Goal: Check status: Check status

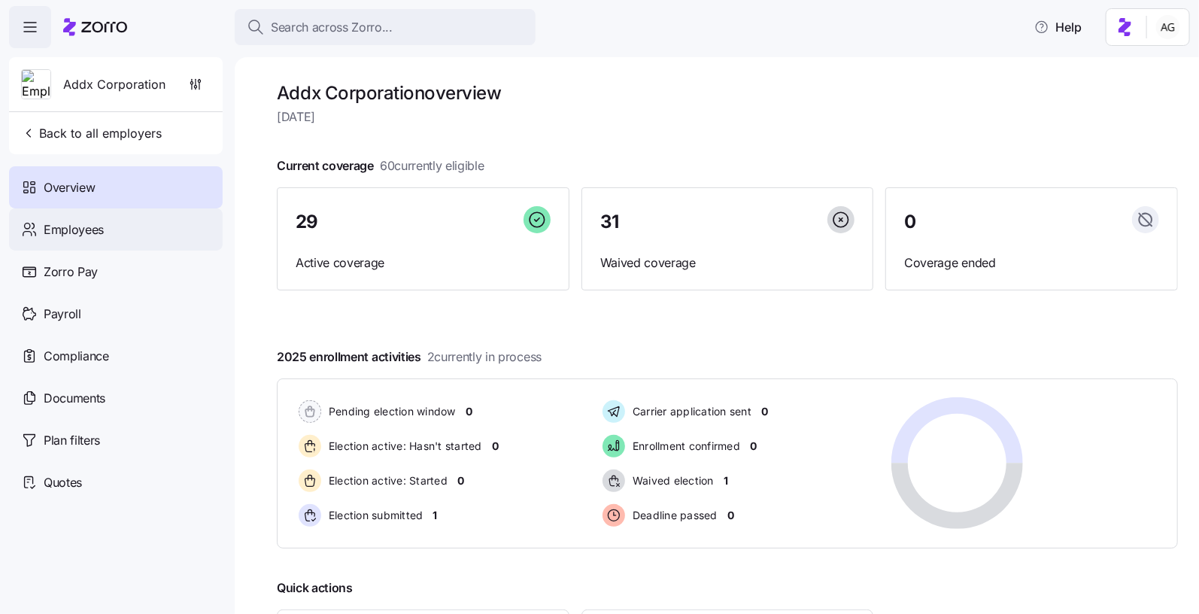
click at [80, 232] on span "Employees" at bounding box center [74, 229] width 60 height 19
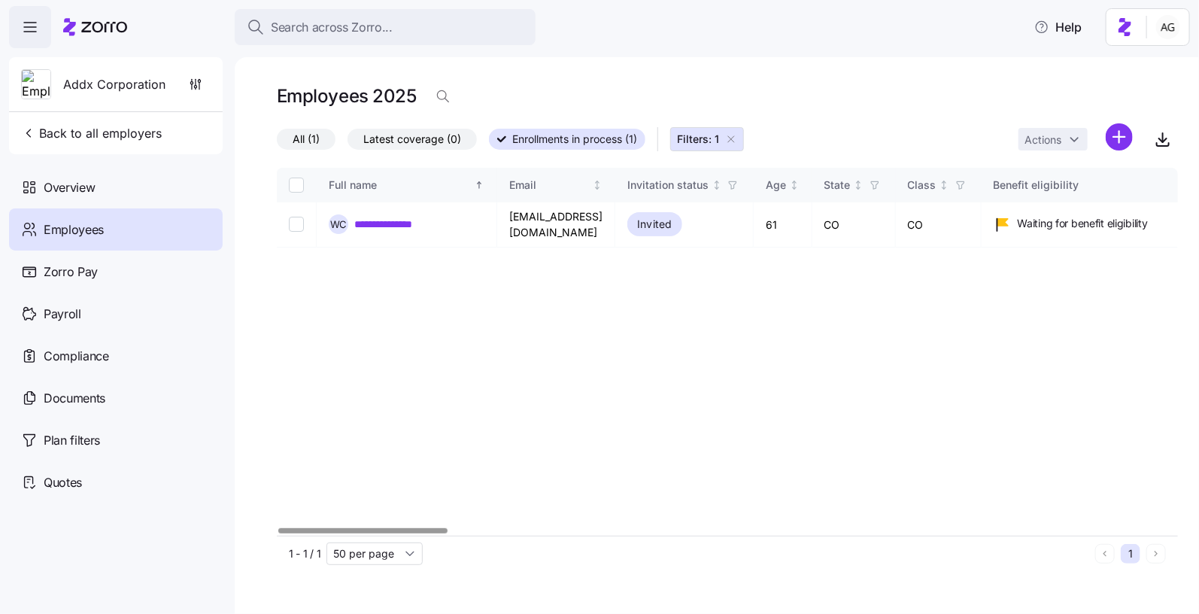
click at [730, 140] on icon "button" at bounding box center [731, 139] width 12 height 12
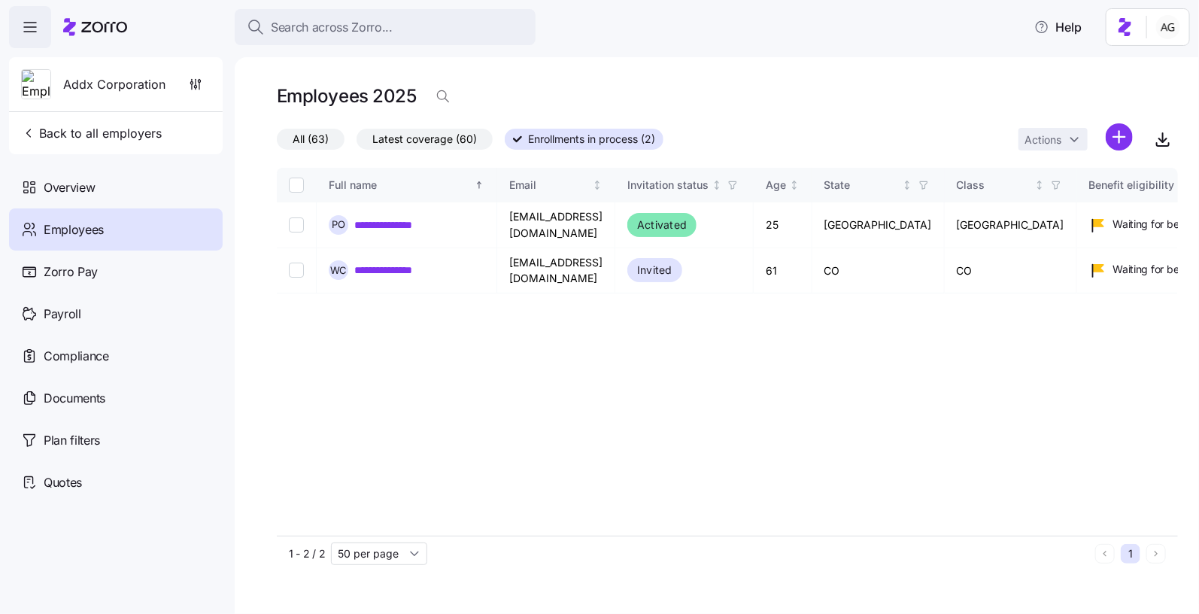
click at [462, 141] on span "Latest coverage (60)" at bounding box center [424, 139] width 105 height 20
click at [356, 143] on input "Latest coverage (60)" at bounding box center [356, 143] width 0 height 0
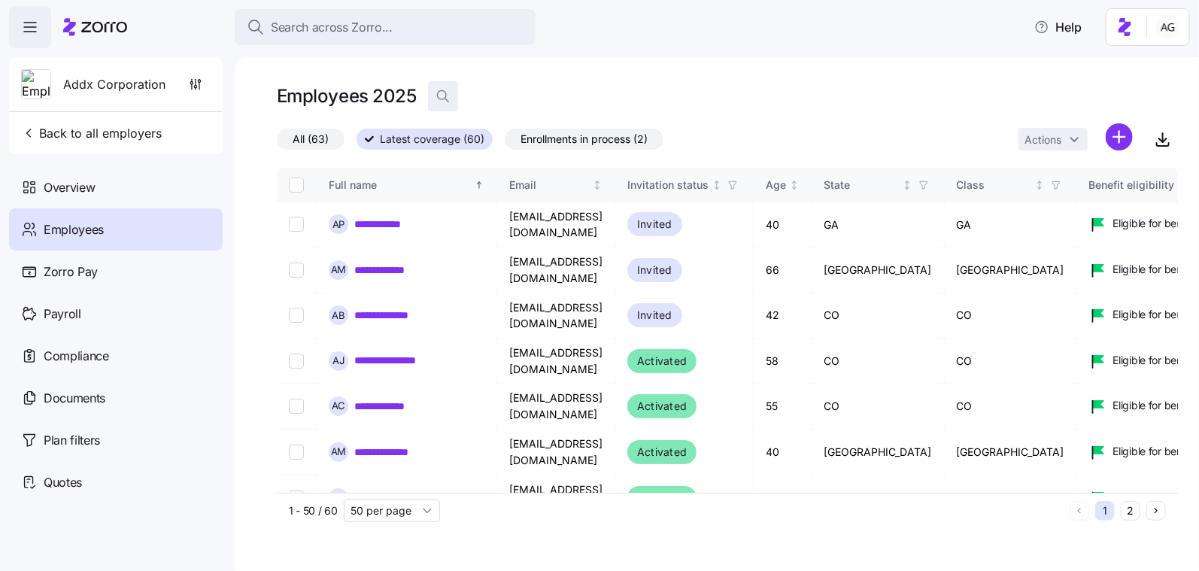
click at [438, 95] on icon "button" at bounding box center [442, 95] width 9 height 9
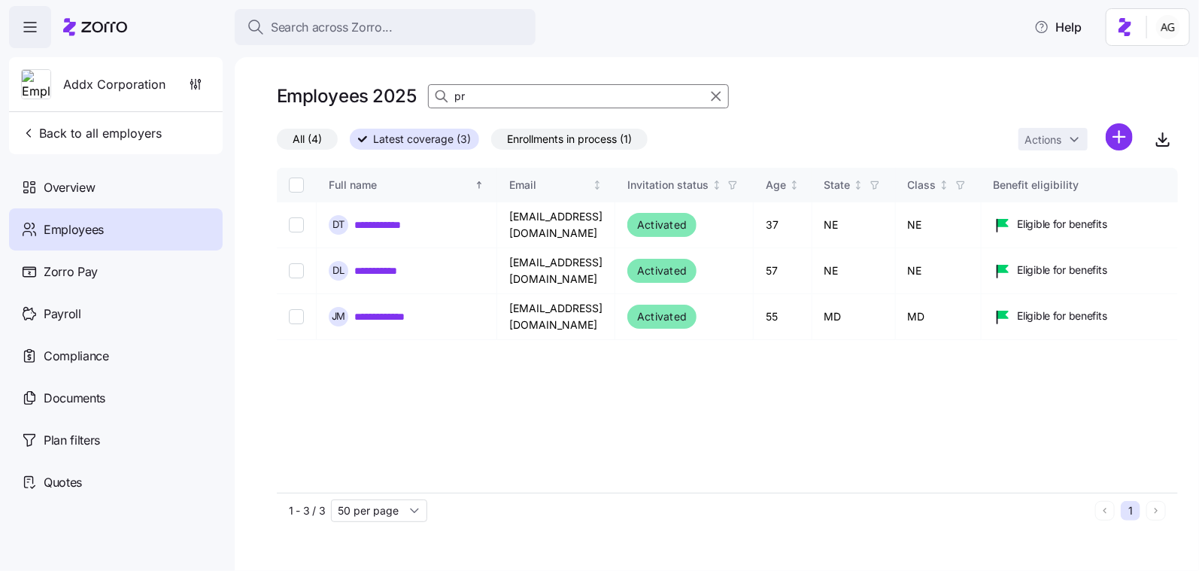
type input "p"
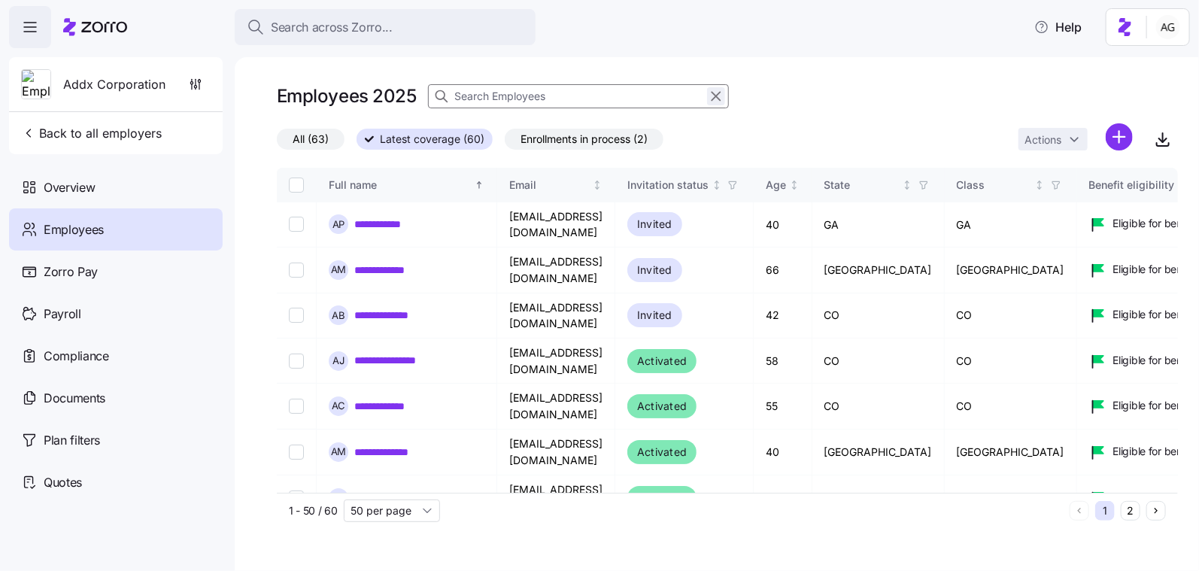
click at [713, 97] on icon "button" at bounding box center [716, 96] width 17 height 18
click at [311, 134] on span "All (63)" at bounding box center [310, 139] width 36 height 20
click at [277, 143] on input "All (63)" at bounding box center [277, 143] width 0 height 0
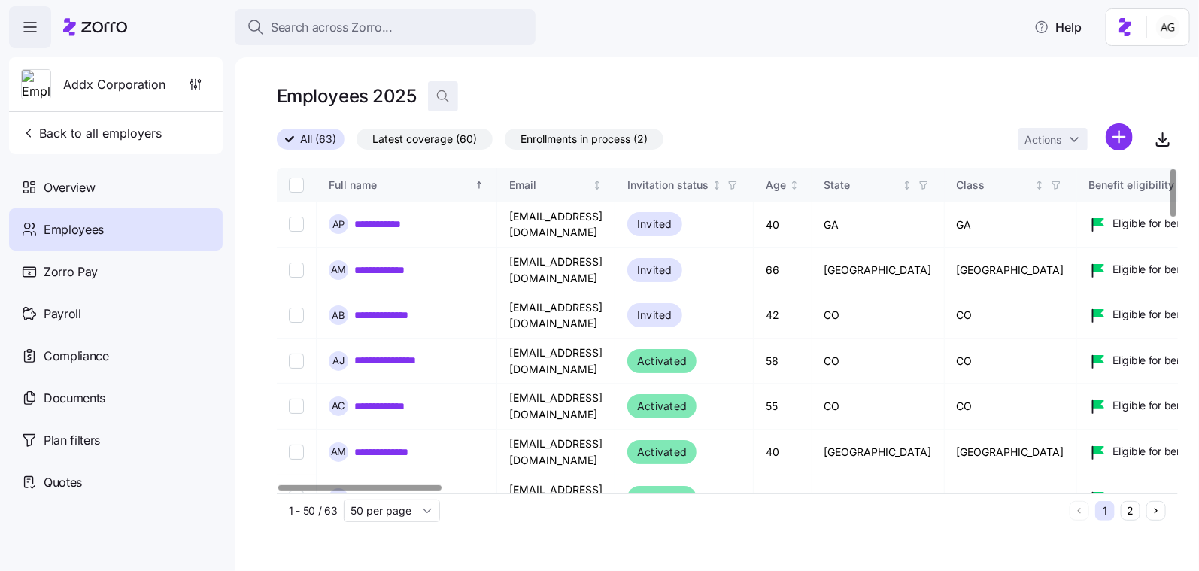
click at [442, 95] on icon "button" at bounding box center [442, 96] width 15 height 15
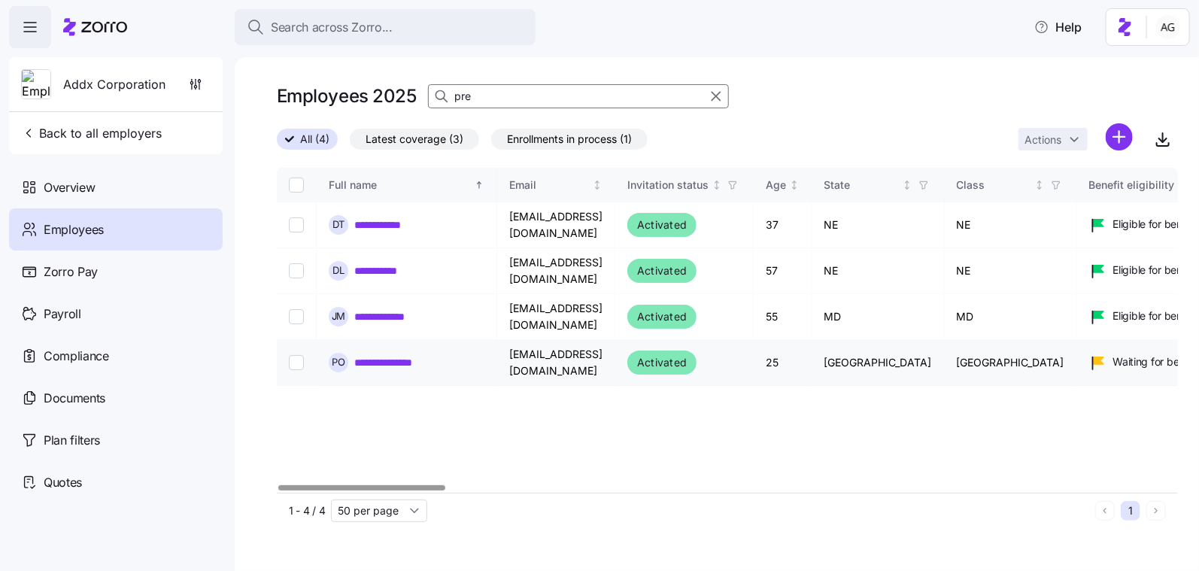
type input "pre"
click at [380, 357] on link "**********" at bounding box center [398, 362] width 88 height 15
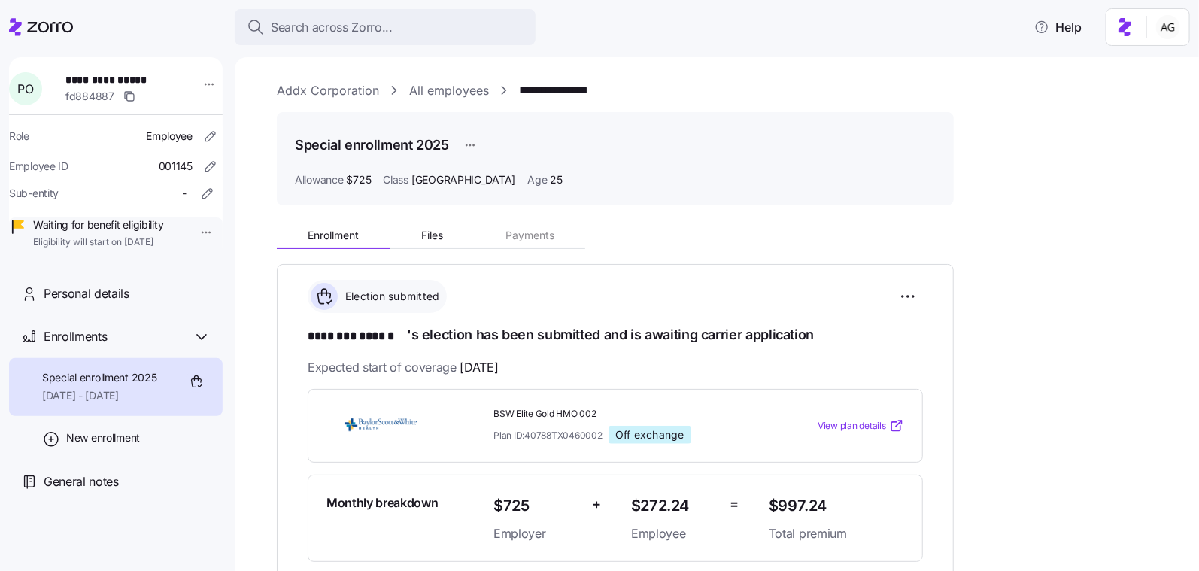
click at [434, 83] on link "All employees" at bounding box center [449, 90] width 80 height 19
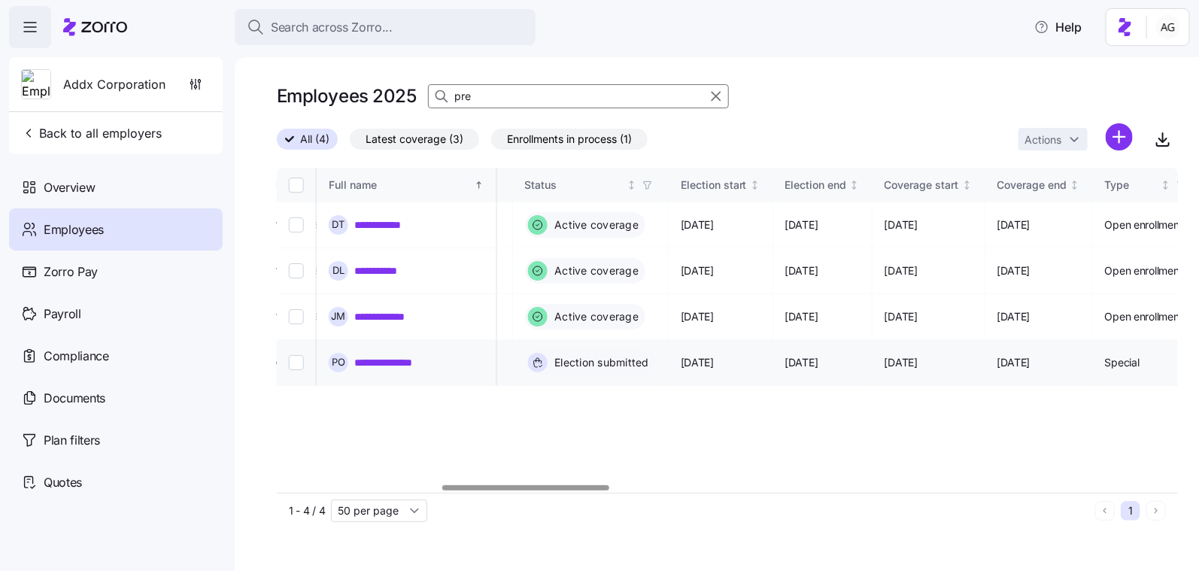
scroll to position [0, 886]
drag, startPoint x: 746, startPoint y: 360, endPoint x: 732, endPoint y: 359, distance: 14.3
click at [783, 359] on span "[DATE]" at bounding box center [799, 362] width 33 height 15
click at [783, 360] on span "[DATE]" at bounding box center [799, 362] width 33 height 15
drag, startPoint x: 744, startPoint y: 359, endPoint x: 731, endPoint y: 359, distance: 13.5
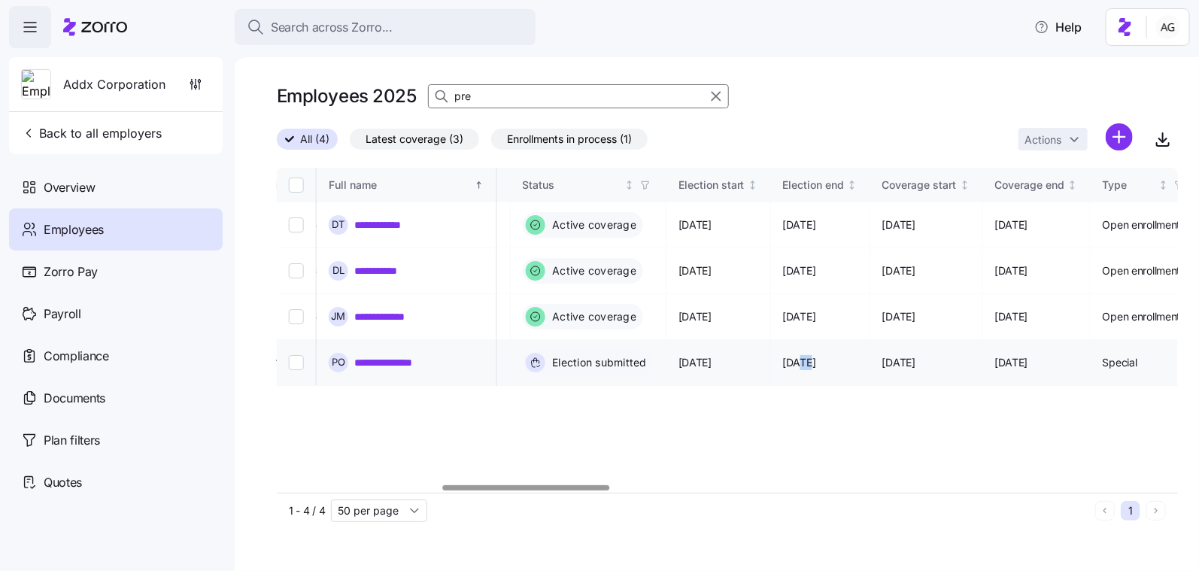
click at [783, 359] on span "[DATE]" at bounding box center [799, 362] width 33 height 15
drag, startPoint x: 636, startPoint y: 360, endPoint x: 626, endPoint y: 360, distance: 10.5
click at [678, 360] on span "[DATE]" at bounding box center [694, 362] width 33 height 15
drag, startPoint x: 817, startPoint y: 362, endPoint x: 869, endPoint y: 361, distance: 52.6
click at [882, 361] on span "[DATE]" at bounding box center [898, 362] width 33 height 15
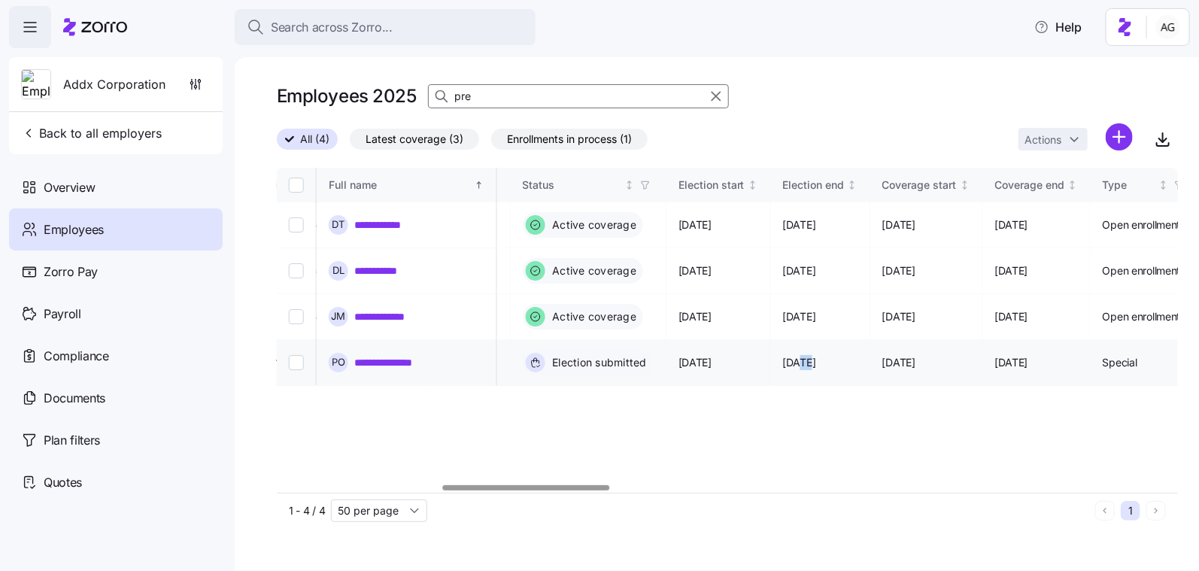
drag, startPoint x: 744, startPoint y: 359, endPoint x: 735, endPoint y: 359, distance: 8.3
click at [783, 359] on span "[DATE]" at bounding box center [799, 362] width 33 height 15
drag, startPoint x: 610, startPoint y: 358, endPoint x: 653, endPoint y: 358, distance: 42.9
click at [666, 358] on td "[DATE]" at bounding box center [718, 363] width 105 height 46
drag, startPoint x: 710, startPoint y: 359, endPoint x: 759, endPoint y: 360, distance: 48.9
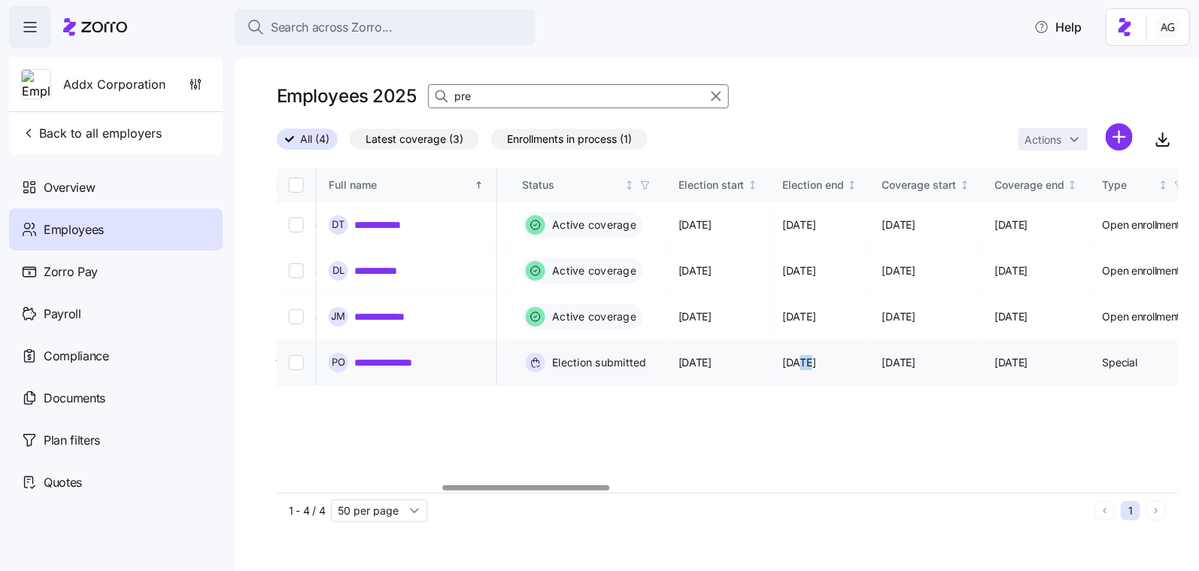
click at [771, 360] on td "[DATE]" at bounding box center [821, 363] width 100 height 46
drag, startPoint x: 817, startPoint y: 357, endPoint x: 883, endPoint y: 358, distance: 65.4
click at [883, 358] on td "[DATE]" at bounding box center [926, 363] width 113 height 46
drag, startPoint x: 747, startPoint y: 358, endPoint x: 735, endPoint y: 358, distance: 12.0
click at [783, 358] on span "[DATE]" at bounding box center [799, 362] width 33 height 15
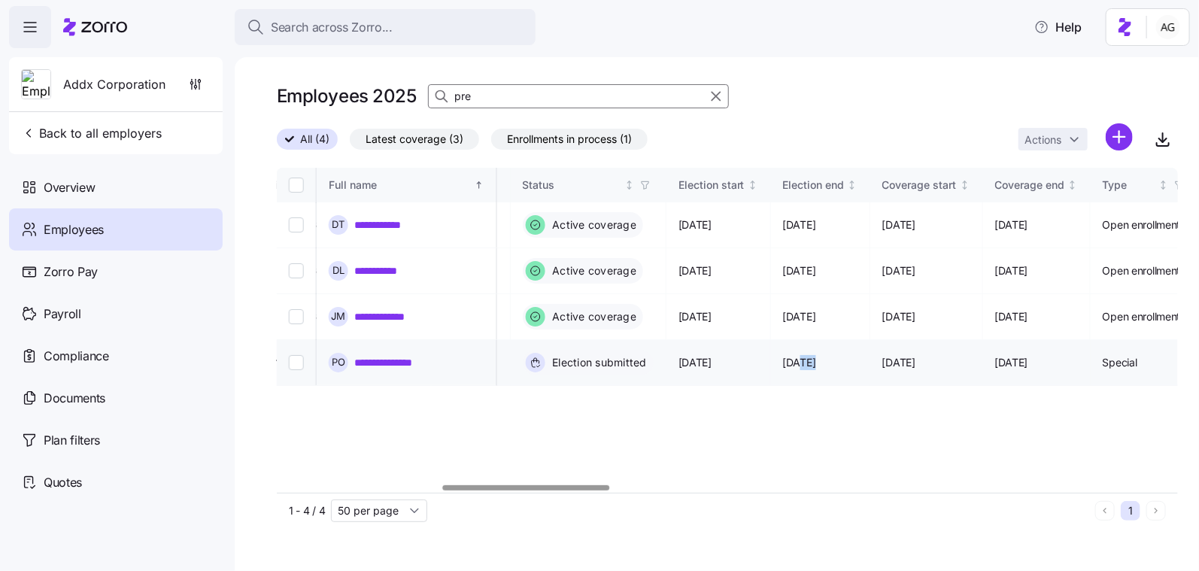
click at [783, 359] on span "[DATE]" at bounding box center [799, 362] width 33 height 15
drag, startPoint x: 747, startPoint y: 359, endPoint x: 731, endPoint y: 359, distance: 16.5
click at [783, 359] on span "[DATE]" at bounding box center [799, 362] width 33 height 15
drag, startPoint x: 639, startPoint y: 357, endPoint x: 629, endPoint y: 357, distance: 9.8
click at [678, 357] on span "[DATE]" at bounding box center [694, 362] width 33 height 15
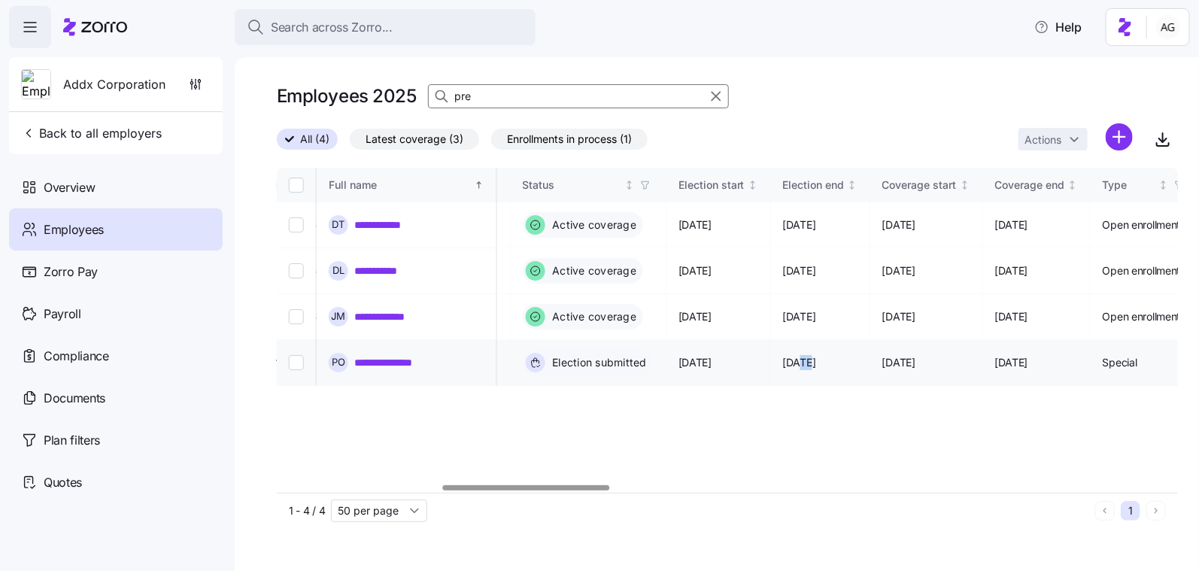
drag, startPoint x: 746, startPoint y: 362, endPoint x: 732, endPoint y: 362, distance: 13.5
click at [783, 362] on span "[DATE]" at bounding box center [799, 362] width 33 height 15
drag, startPoint x: 873, startPoint y: 360, endPoint x: 817, endPoint y: 364, distance: 55.8
click at [870, 364] on td "[DATE]" at bounding box center [926, 363] width 113 height 46
drag, startPoint x: 774, startPoint y: 358, endPoint x: 717, endPoint y: 357, distance: 57.2
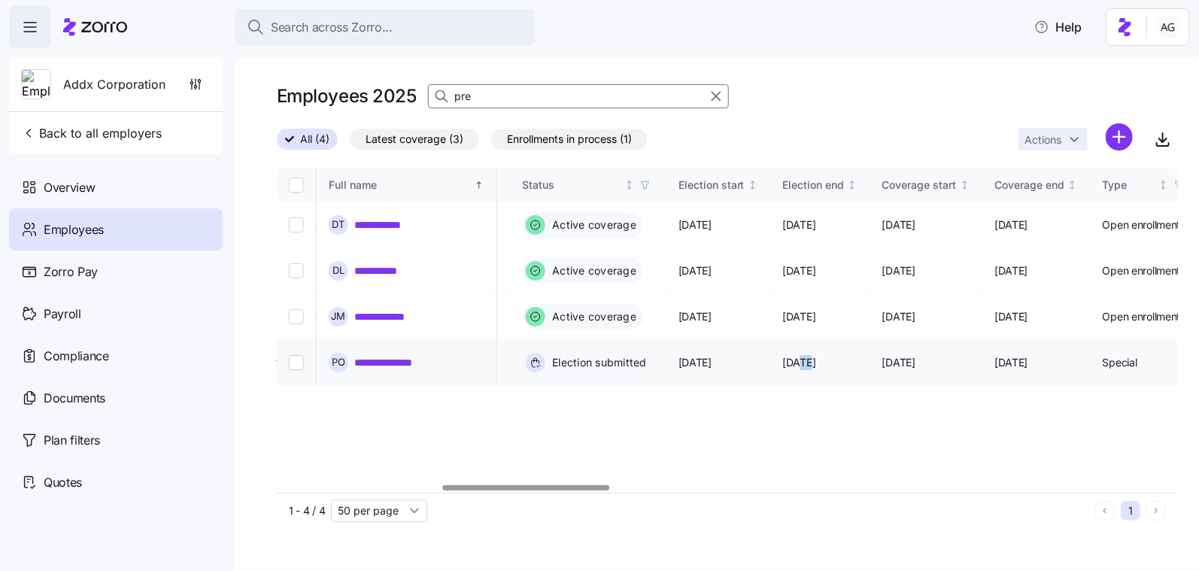
click at [771, 357] on td "[DATE]" at bounding box center [821, 363] width 100 height 46
drag, startPoint x: 882, startPoint y: 357, endPoint x: 817, endPoint y: 359, distance: 64.7
click at [870, 359] on td "[DATE]" at bounding box center [926, 363] width 113 height 46
click at [398, 355] on link "**********" at bounding box center [398, 362] width 88 height 15
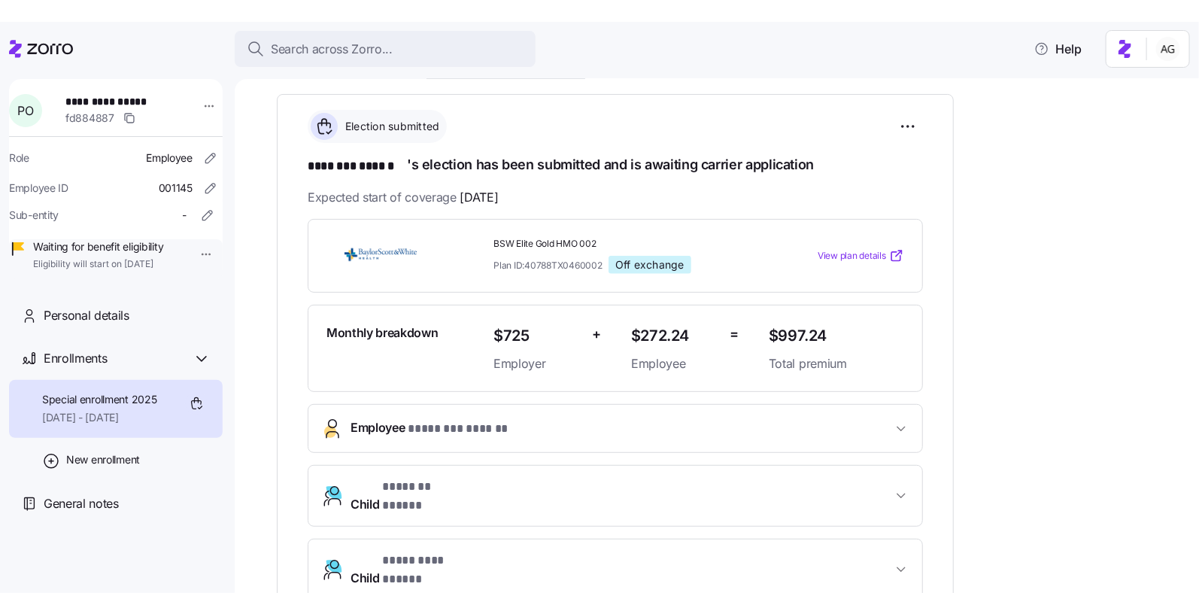
scroll to position [190, 0]
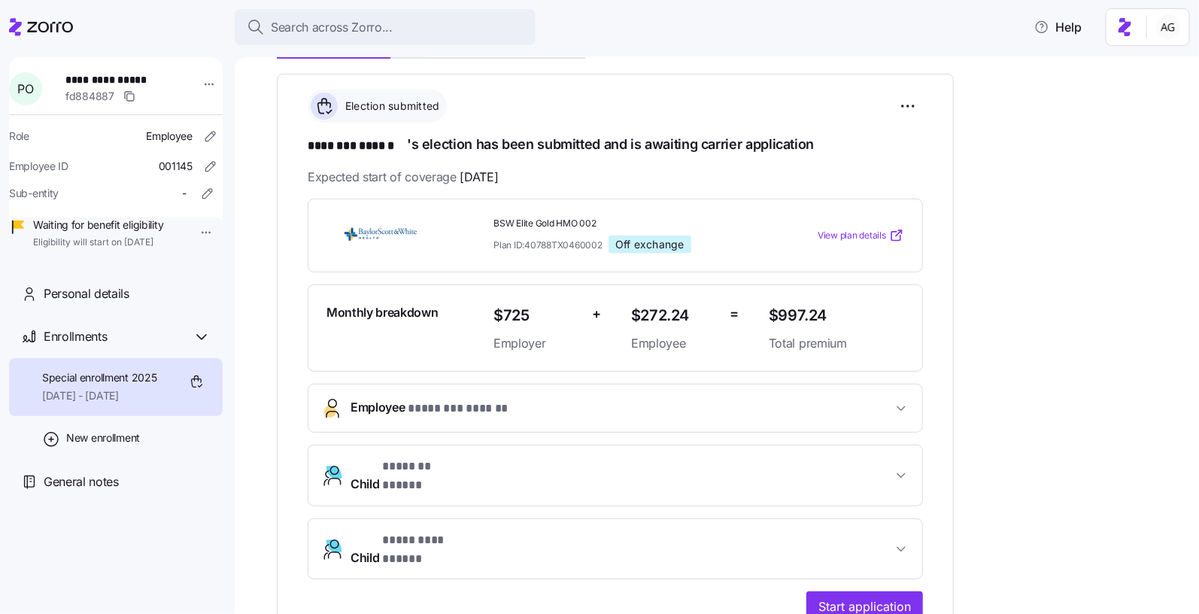
click at [393, 232] on img at bounding box center [380, 235] width 108 height 35
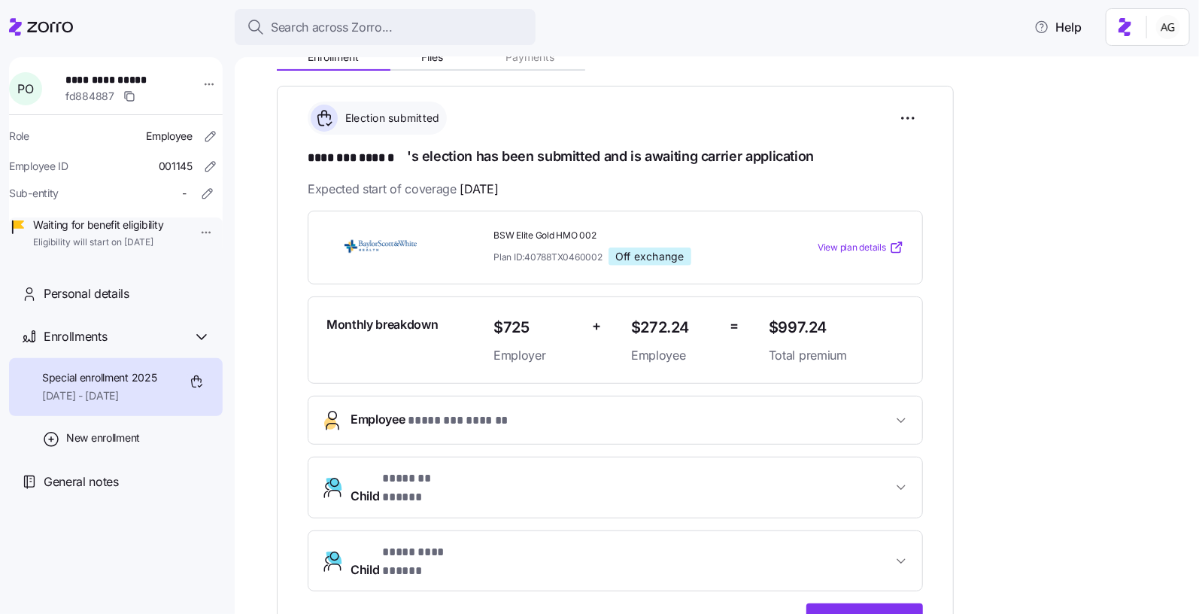
scroll to position [171, 0]
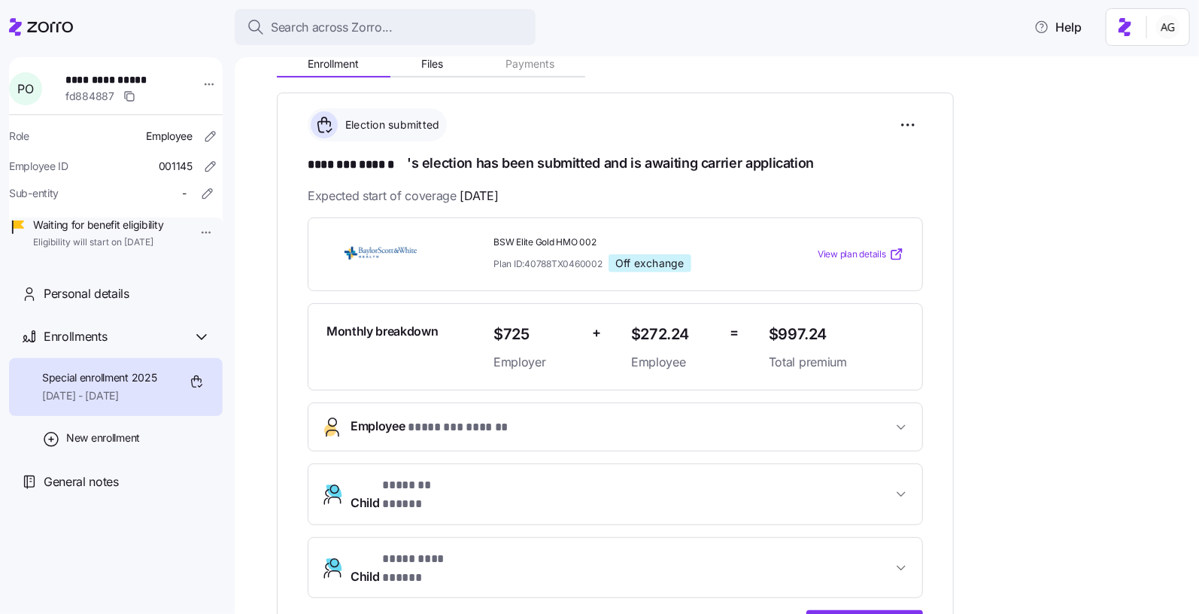
click at [471, 424] on span "* ******** ****** *" at bounding box center [460, 427] width 105 height 19
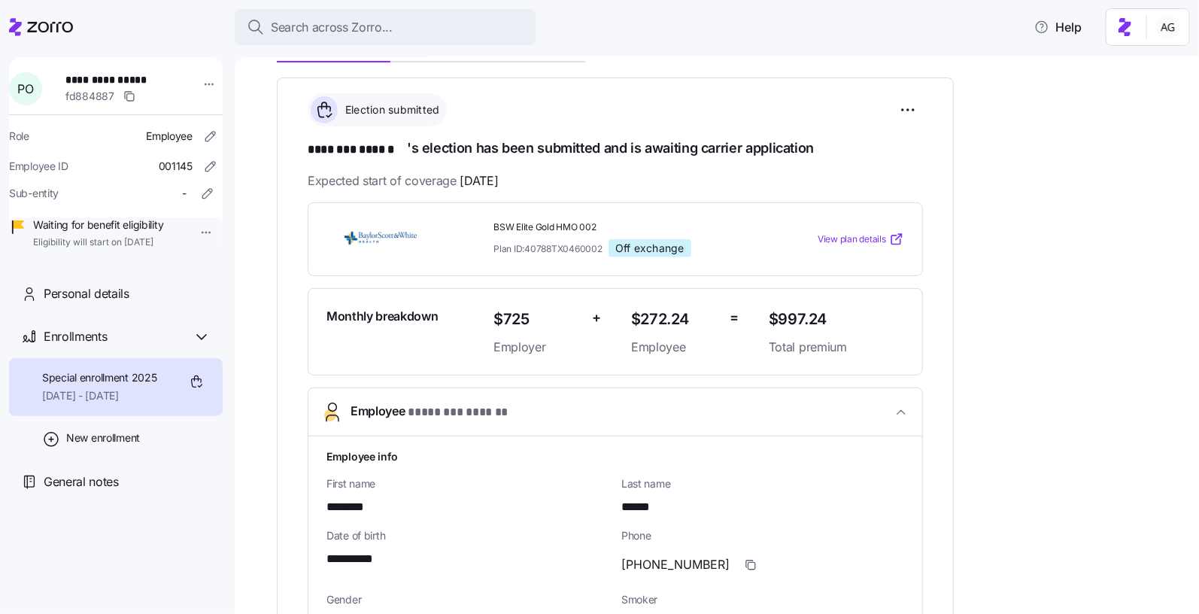
scroll to position [0, 0]
